Goal: Navigation & Orientation: Find specific page/section

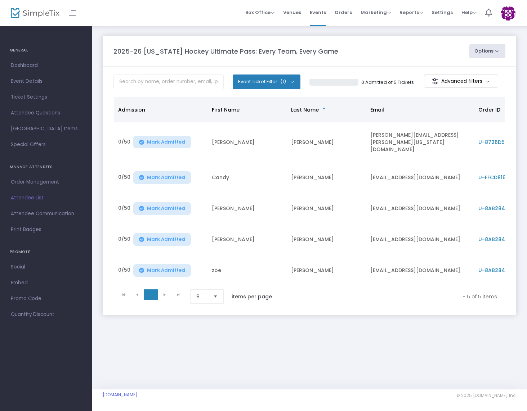
click at [479, 51] on button "Options" at bounding box center [487, 51] width 37 height 14
click at [483, 50] on button "Options" at bounding box center [487, 51] width 37 height 14
click at [420, 51] on div "2025-26 [US_STATE] Hockey Ultimate Pass: Every Team, Every Game" at bounding box center [287, 51] width 355 height 10
click at [340, 12] on span "Orders" at bounding box center [343, 12] width 17 height 18
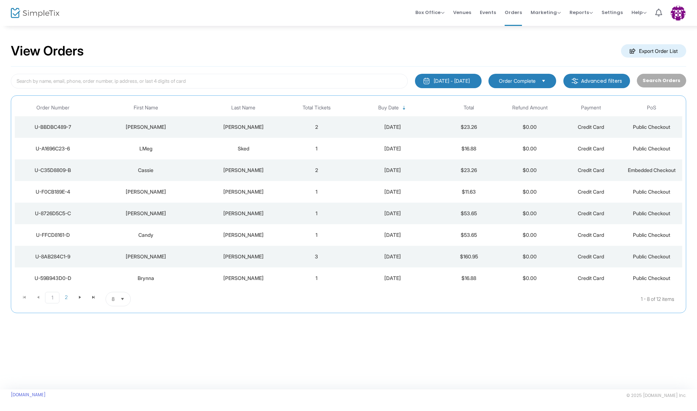
click at [526, 83] on span "Order Complete" at bounding box center [517, 81] width 42 height 8
drag, startPoint x: 493, startPoint y: 50, endPoint x: 496, endPoint y: 48, distance: 4.4
click at [493, 49] on div "View Orders Export Order List" at bounding box center [348, 51] width 675 height 31
click at [493, 16] on span "Events" at bounding box center [488, 12] width 16 height 18
